Goal: Use online tool/utility: Utilize a website feature to perform a specific function

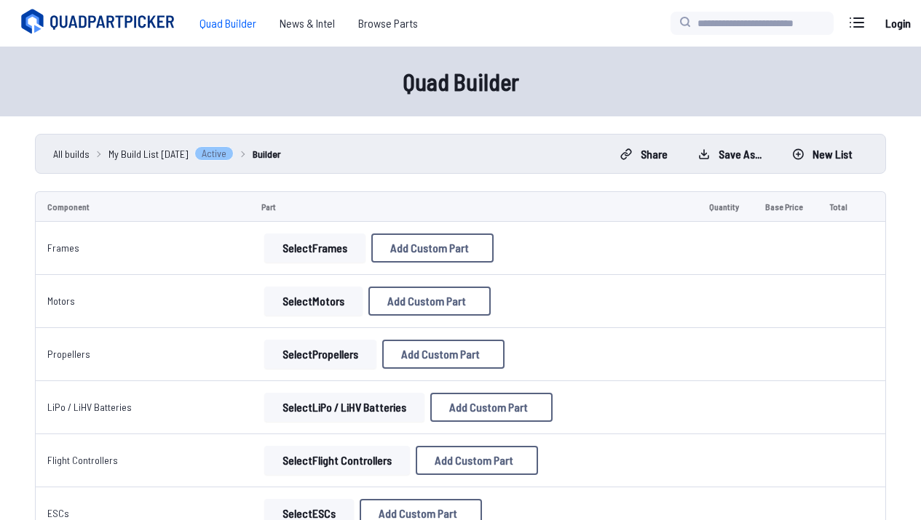
click at [340, 248] on button "Select Frames" at bounding box center [314, 248] width 101 height 29
